Goal: Transaction & Acquisition: Purchase product/service

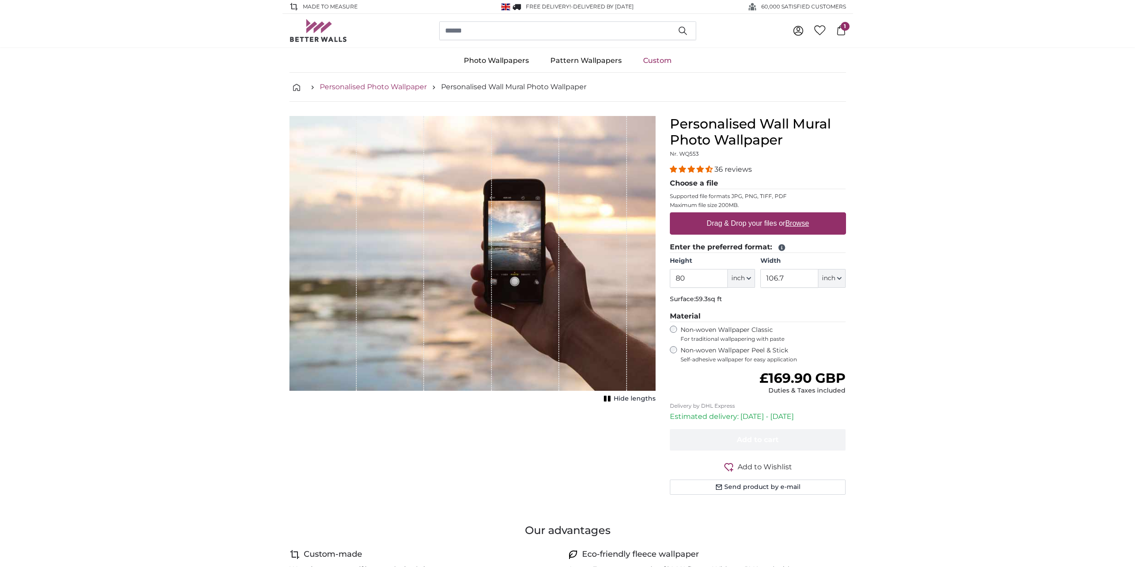
click at [349, 87] on link "Personalised Photo Wallpaper" at bounding box center [373, 87] width 107 height 11
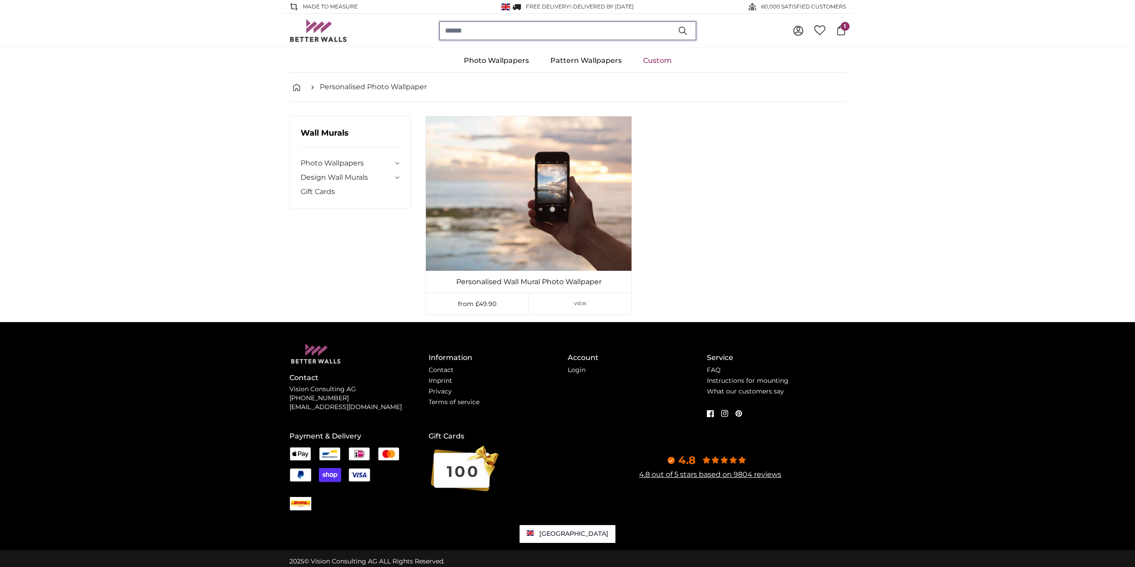
click at [485, 30] on input "search" at bounding box center [567, 30] width 257 height 19
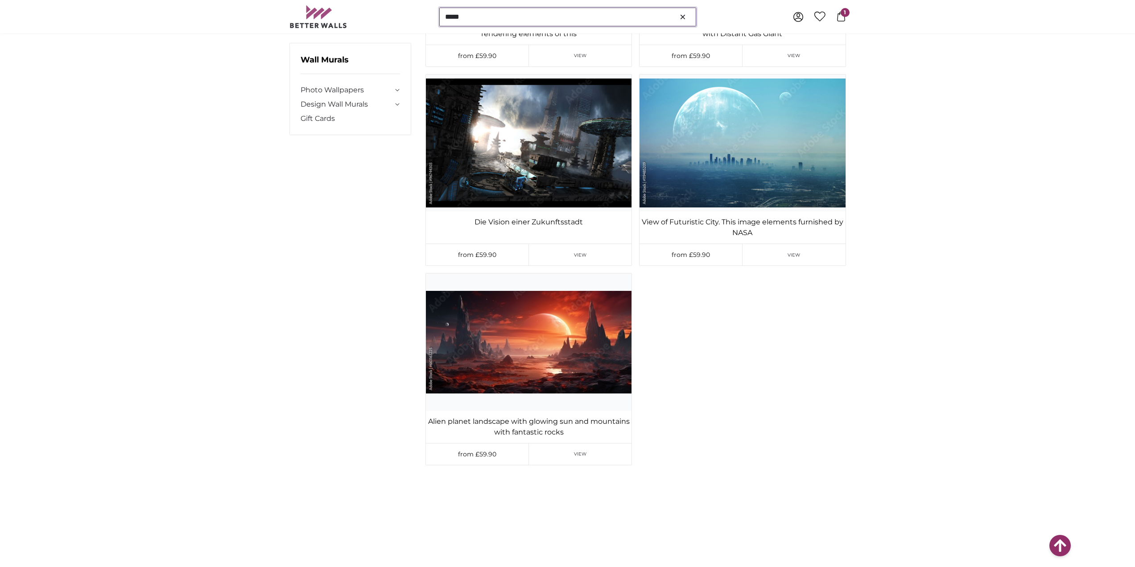
scroll to position [1070, 0]
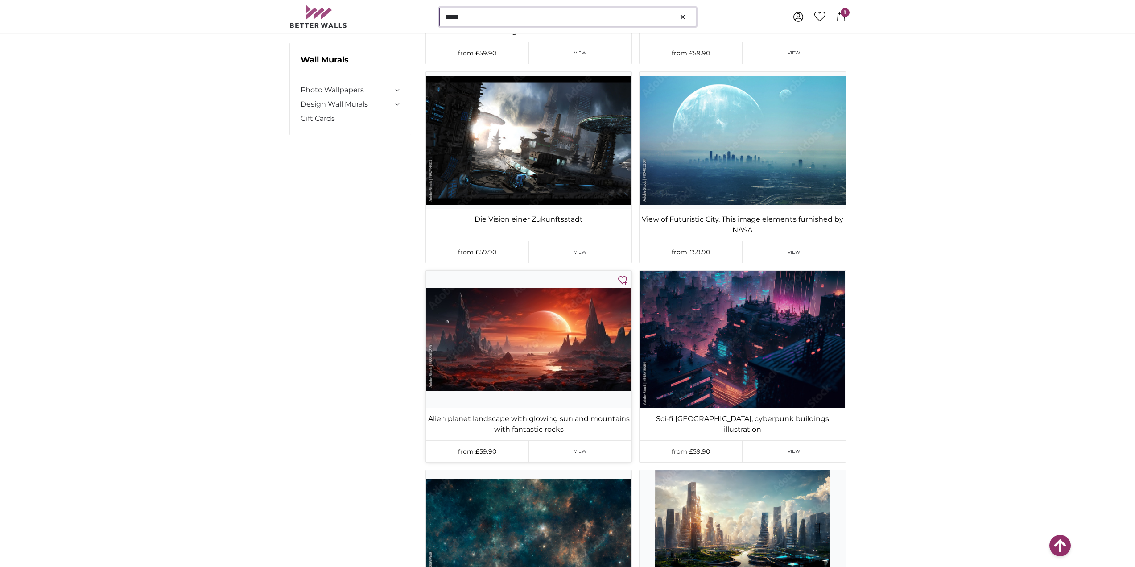
type input "*****"
click at [561, 334] on img at bounding box center [529, 339] width 206 height 137
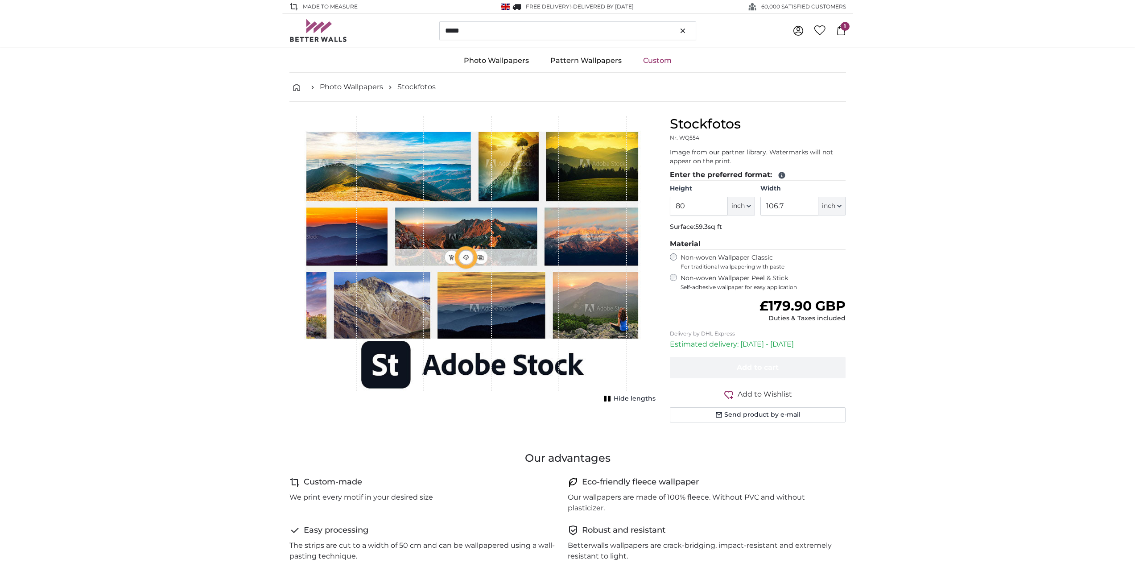
type input "160"
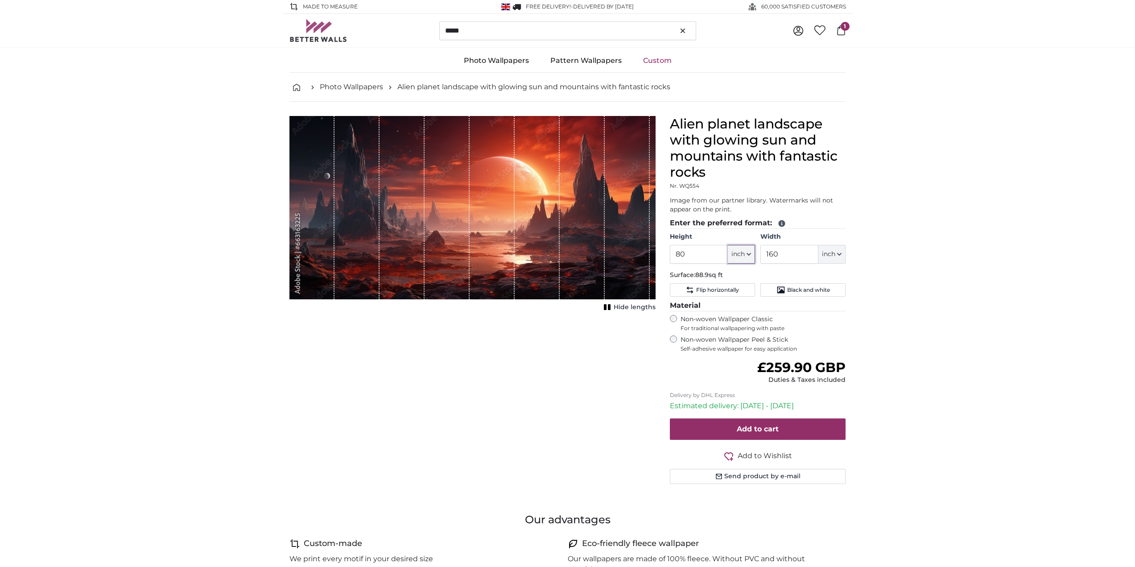
click at [748, 253] on icon "button" at bounding box center [748, 254] width 4 height 4
click at [746, 276] on link "Centimeter (cm)" at bounding box center [741, 278] width 78 height 16
type input "203.2"
type input "406.4"
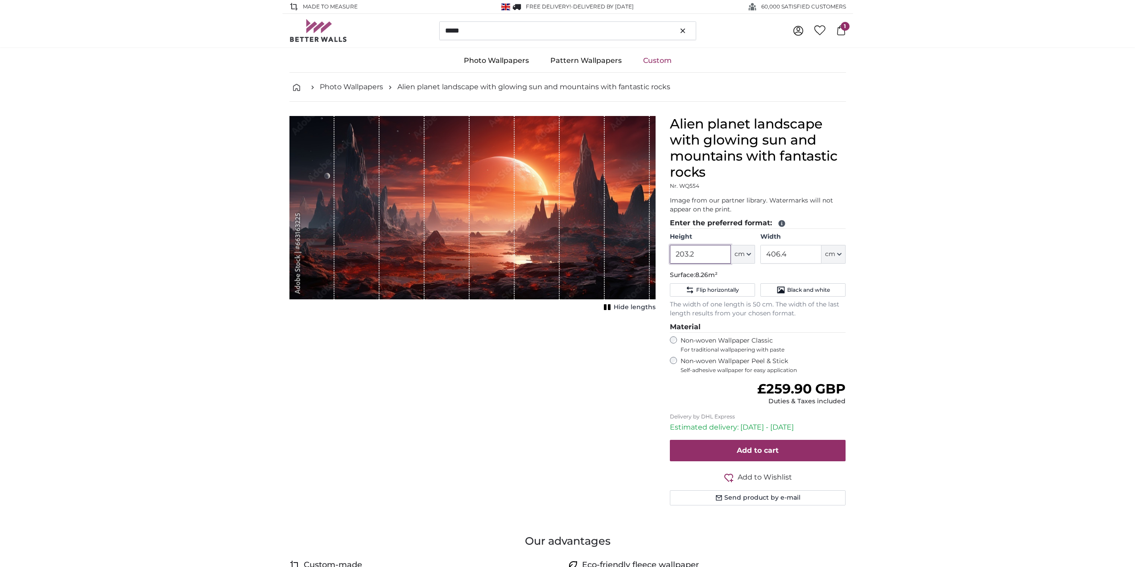
click at [710, 252] on input "203.2" at bounding box center [700, 254] width 61 height 19
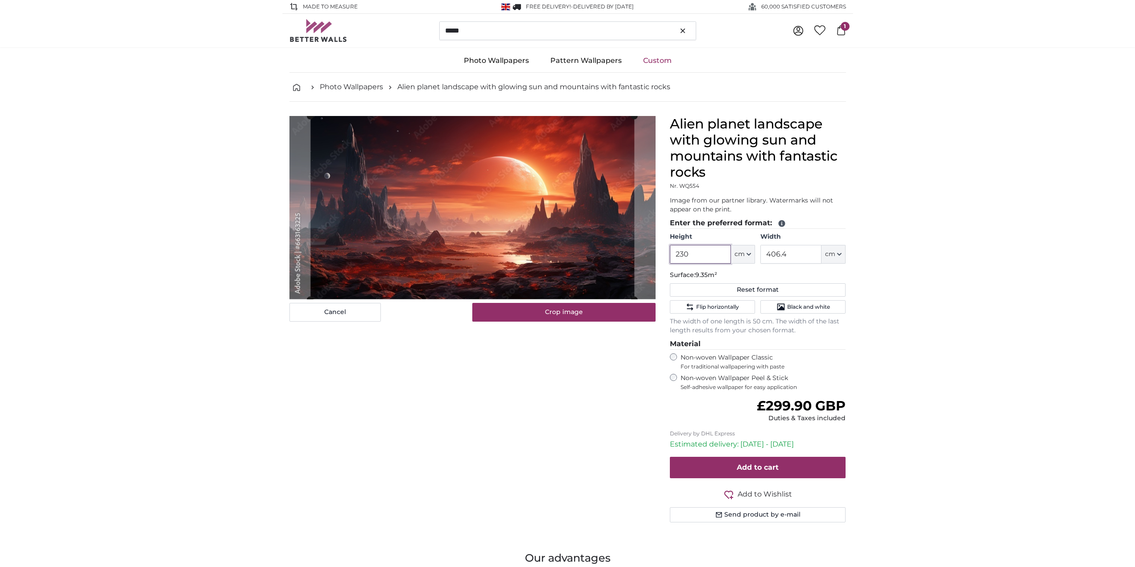
type input "230"
click at [793, 255] on input "406.4" at bounding box center [790, 254] width 61 height 19
type input "4"
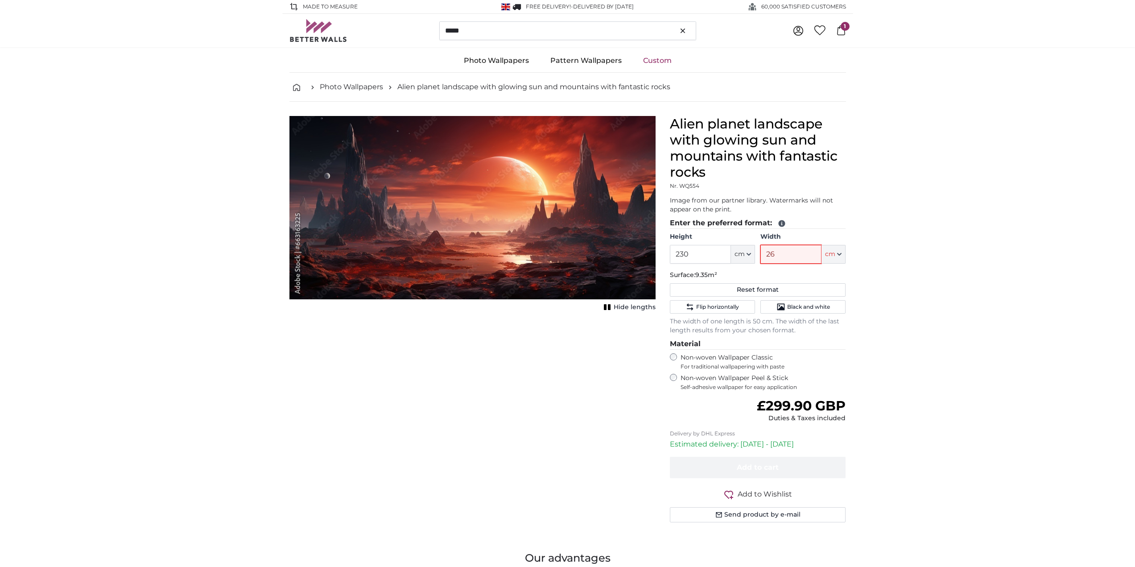
type input "260"
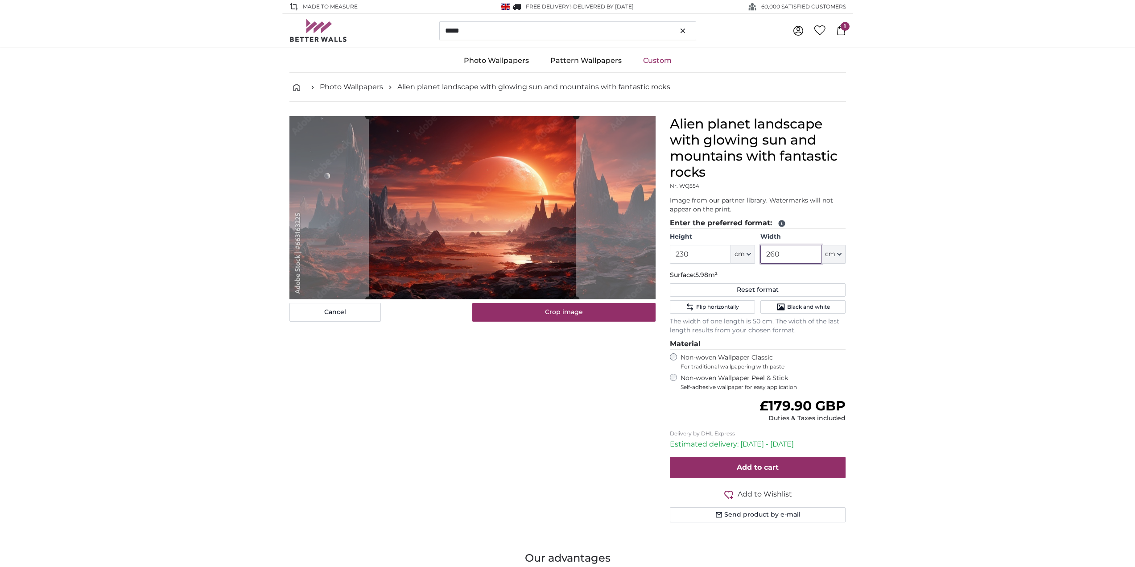
type input "260"
click at [514, 429] on div "Cancel Crop image Hide lengths" at bounding box center [472, 330] width 380 height 428
click at [0, 0] on slot at bounding box center [0, 0] width 0 height 0
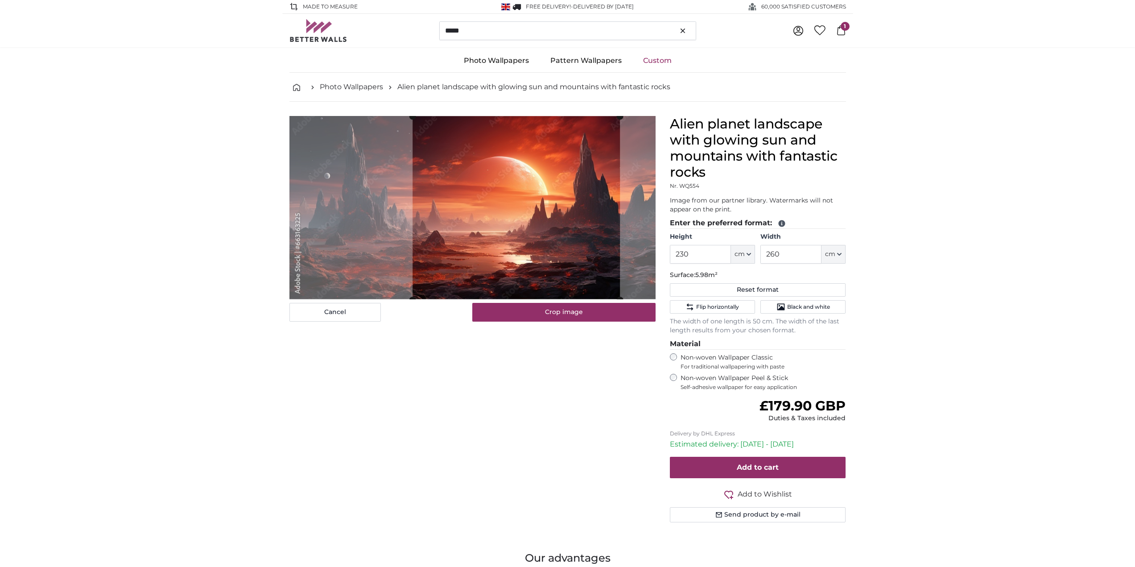
click at [566, 259] on cropper-handle at bounding box center [515, 207] width 207 height 183
click at [618, 406] on div "Cancel Crop image Hide lengths" at bounding box center [472, 330] width 380 height 428
click at [724, 307] on span "Flip horizontally" at bounding box center [717, 306] width 43 height 7
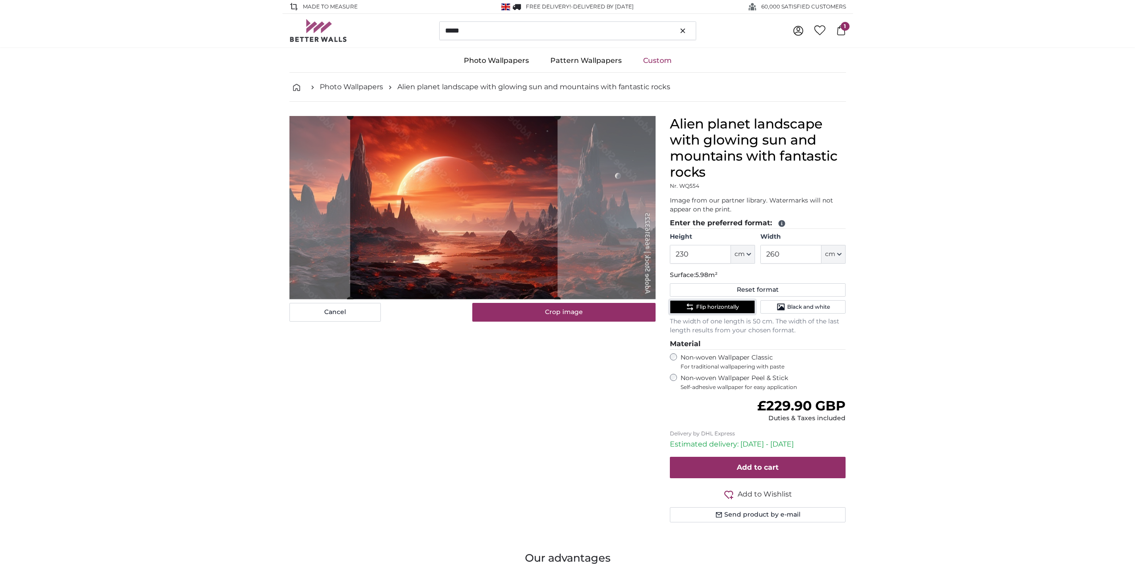
click at [495, 272] on cropper-handle at bounding box center [453, 207] width 207 height 183
click at [331, 315] on button "Cancel" at bounding box center [334, 312] width 91 height 19
type input "203.2"
type input "406.4"
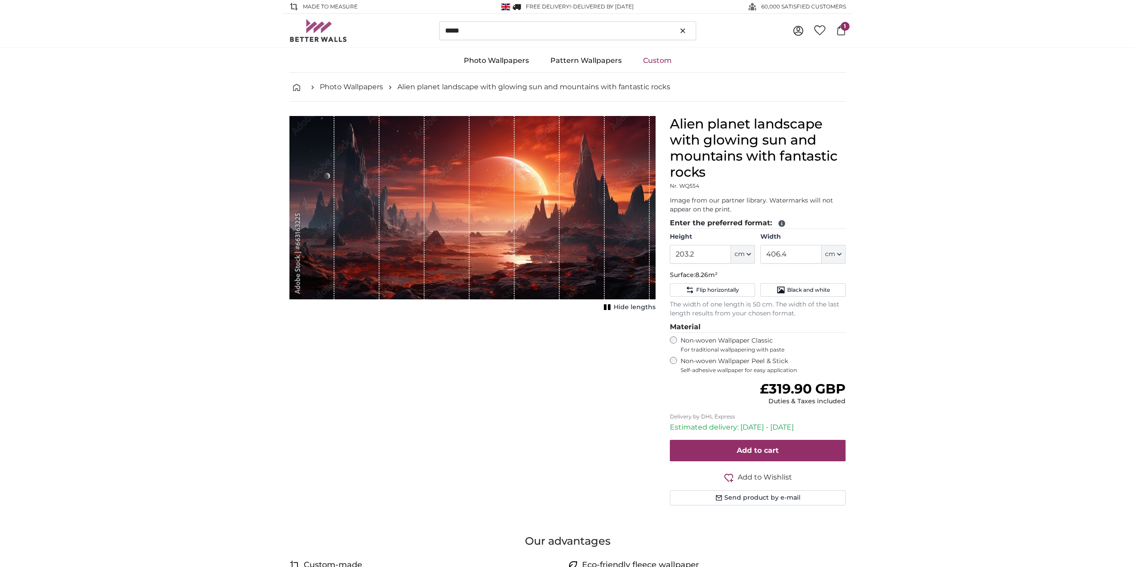
click at [610, 308] on rect "1 of 1" at bounding box center [609, 307] width 3 height 6
click at [699, 255] on input "203.2" at bounding box center [700, 254] width 61 height 19
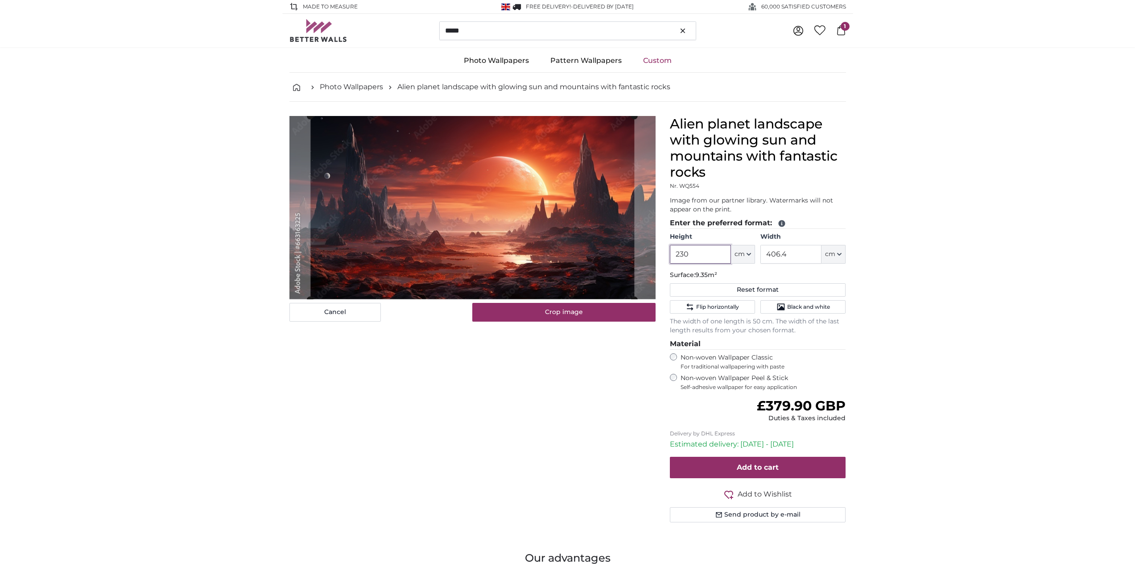
type input "230"
click at [533, 393] on div "Cancel Crop image Show lengths" at bounding box center [472, 330] width 380 height 428
click at [794, 252] on input "406.4" at bounding box center [790, 254] width 61 height 19
type input "4"
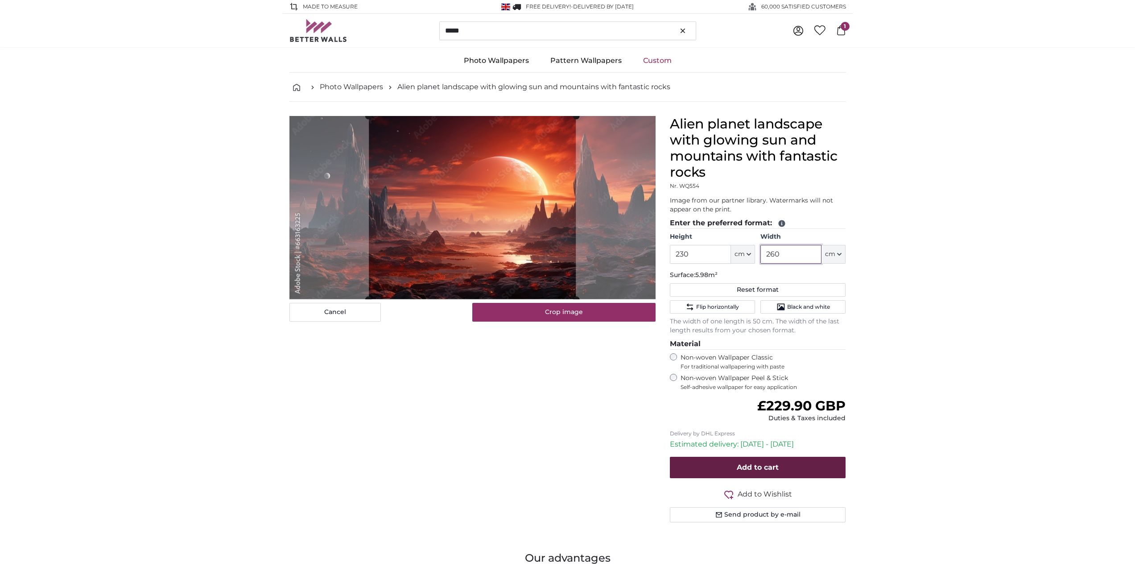
type input "260"
drag, startPoint x: 760, startPoint y: 467, endPoint x: 755, endPoint y: 470, distance: 5.6
click at [758, 467] on span "Add to cart" at bounding box center [758, 467] width 42 height 8
